Goal: Transaction & Acquisition: Purchase product/service

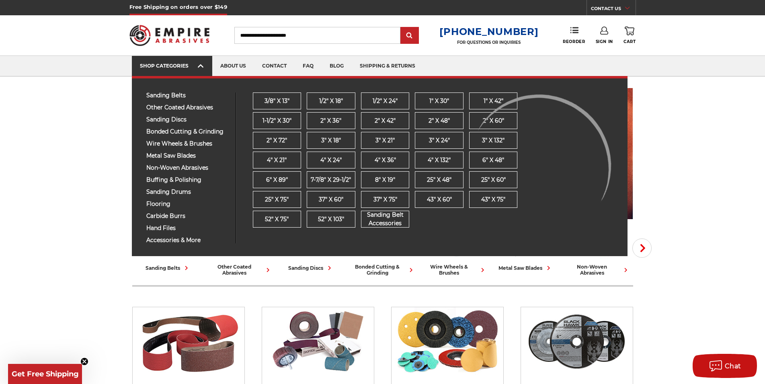
click at [204, 66] on link "SHOP CATEGORIES" at bounding box center [172, 66] width 80 height 21
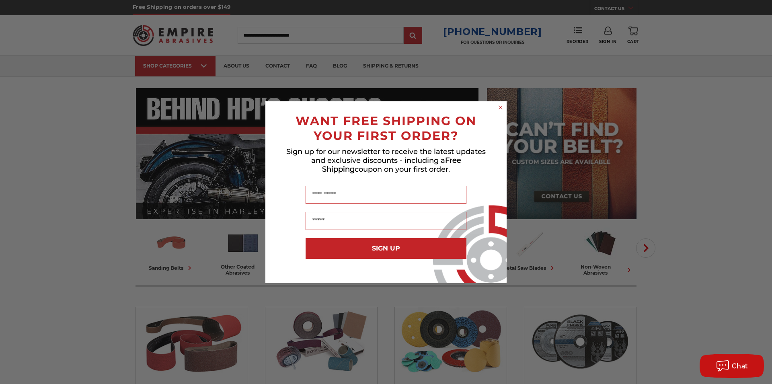
click at [499, 107] on circle "Close dialog" at bounding box center [501, 107] width 8 height 8
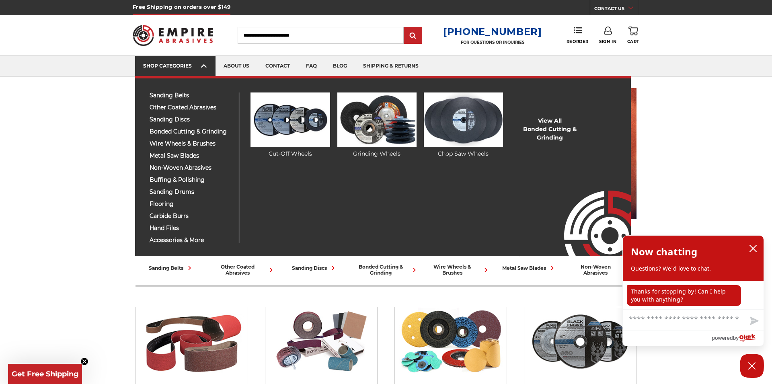
click at [201, 64] on icon at bounding box center [204, 66] width 6 height 9
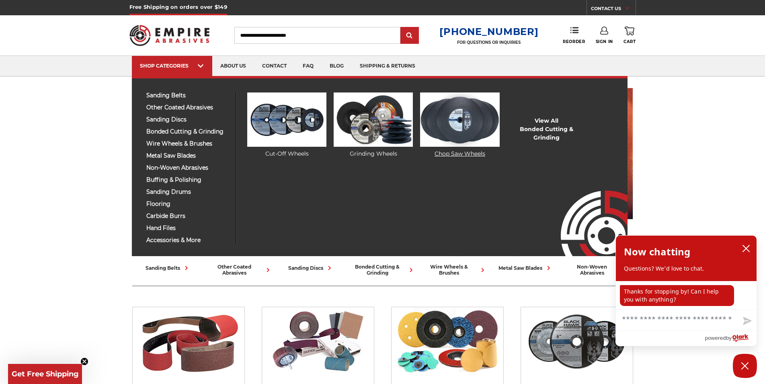
click at [445, 150] on link "Chop Saw Wheels" at bounding box center [459, 125] width 79 height 66
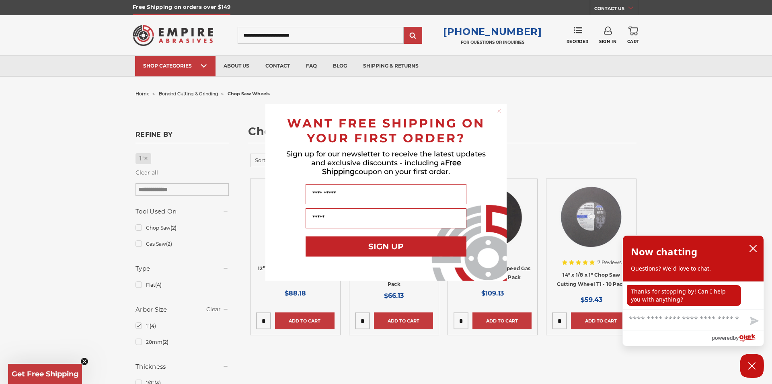
click at [500, 111] on circle "Close dialog" at bounding box center [500, 111] width 8 height 8
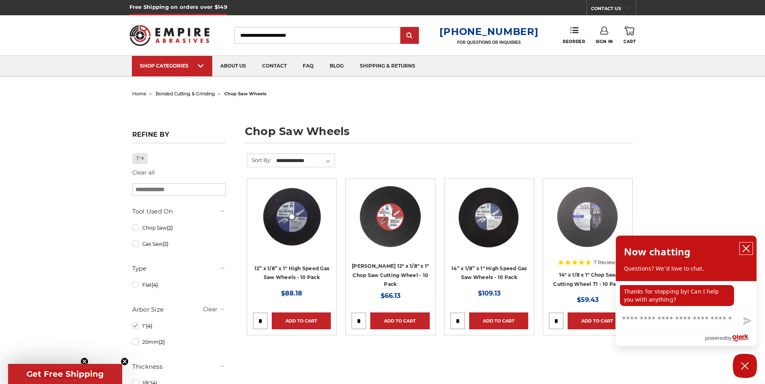
click at [744, 247] on icon "close chatbox" at bounding box center [746, 248] width 6 height 6
